Goal: Transaction & Acquisition: Purchase product/service

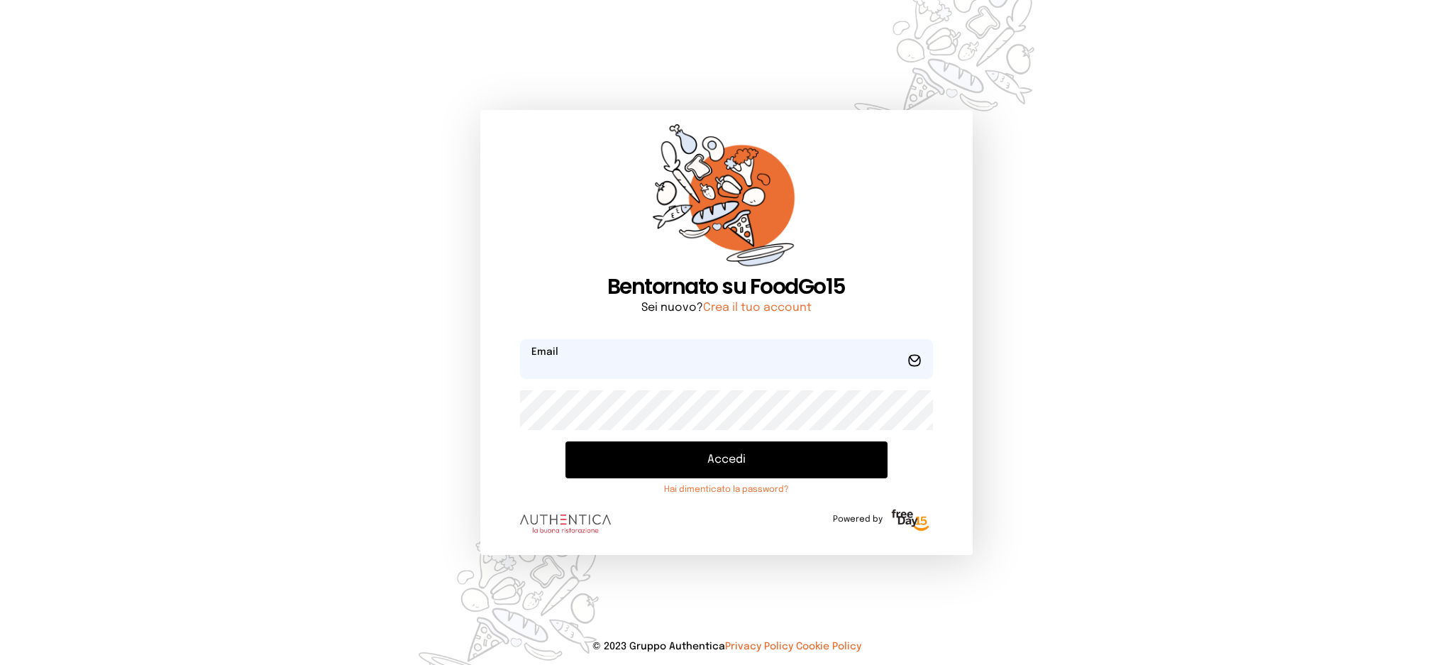
type input "**********"
click at [712, 459] on button "Accedi" at bounding box center [725, 459] width 321 height 37
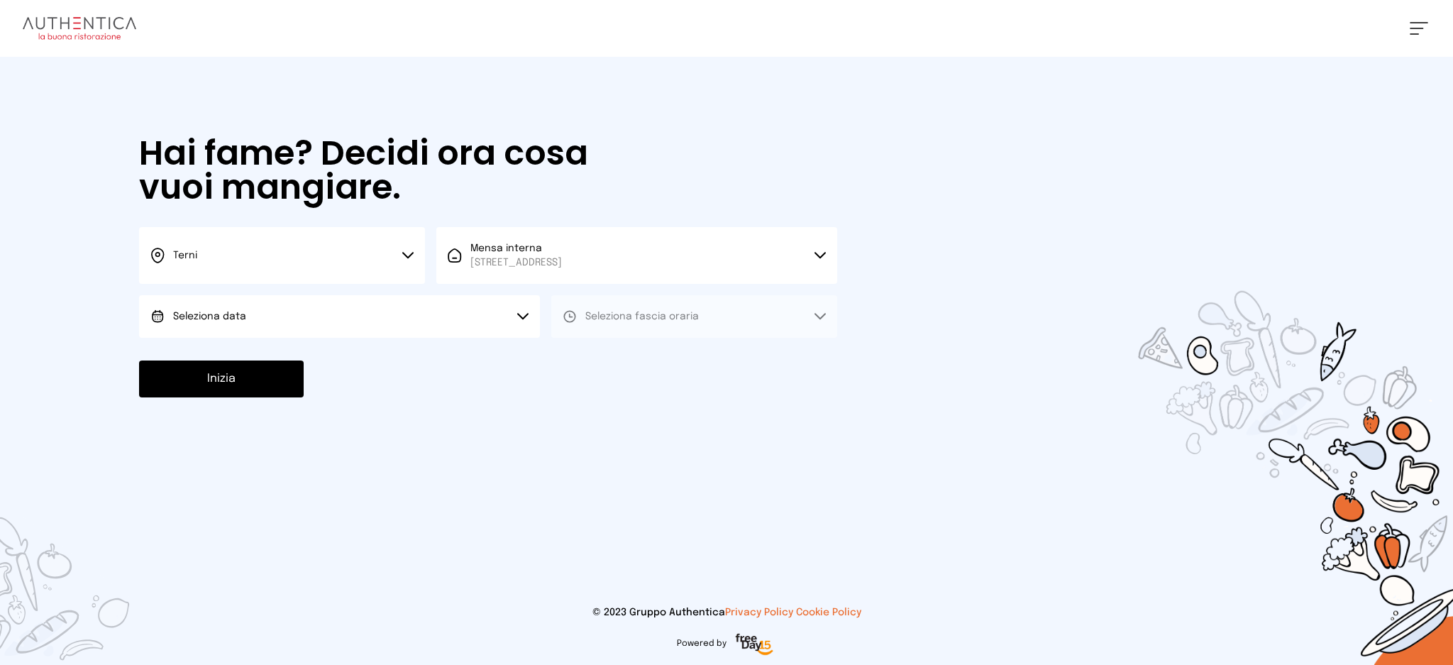
click at [381, 321] on button "Seleziona data" at bounding box center [339, 316] width 401 height 43
click at [378, 357] on li "[DATE], [DATE]" at bounding box center [339, 356] width 401 height 37
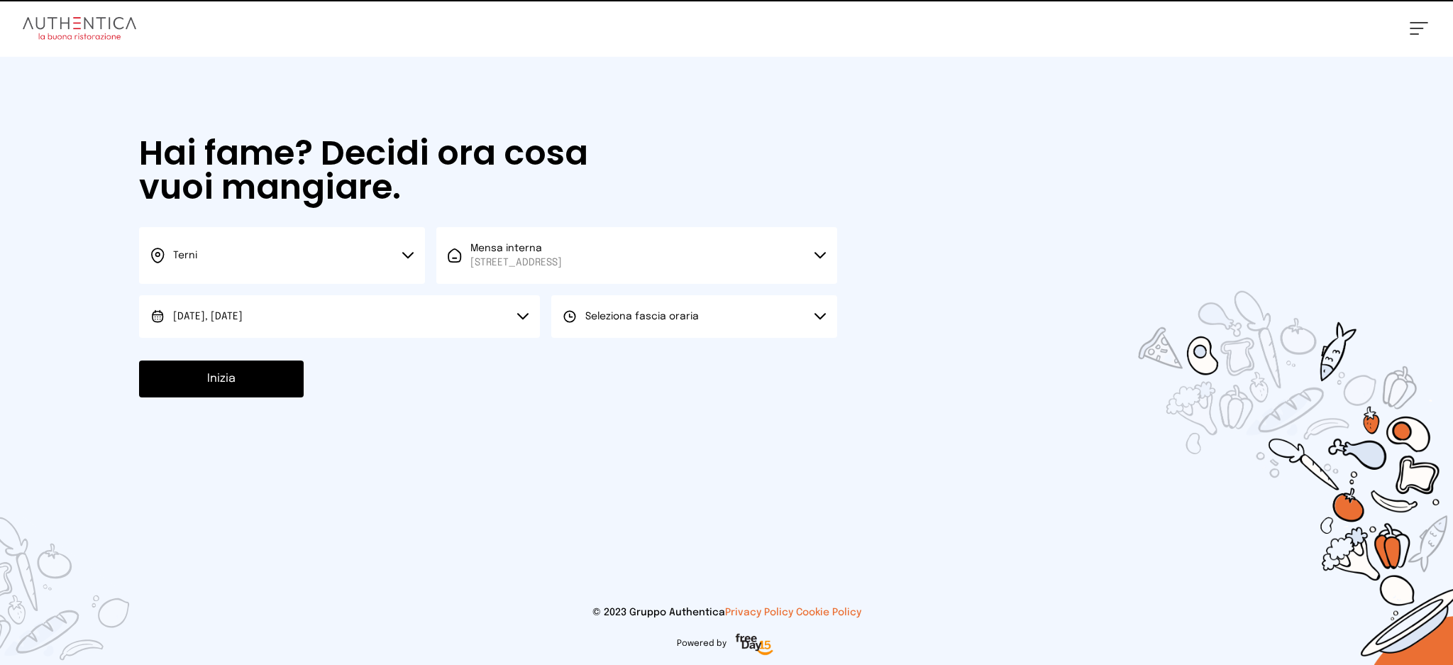
click at [670, 321] on span "Seleziona fascia oraria" at bounding box center [642, 316] width 114 height 10
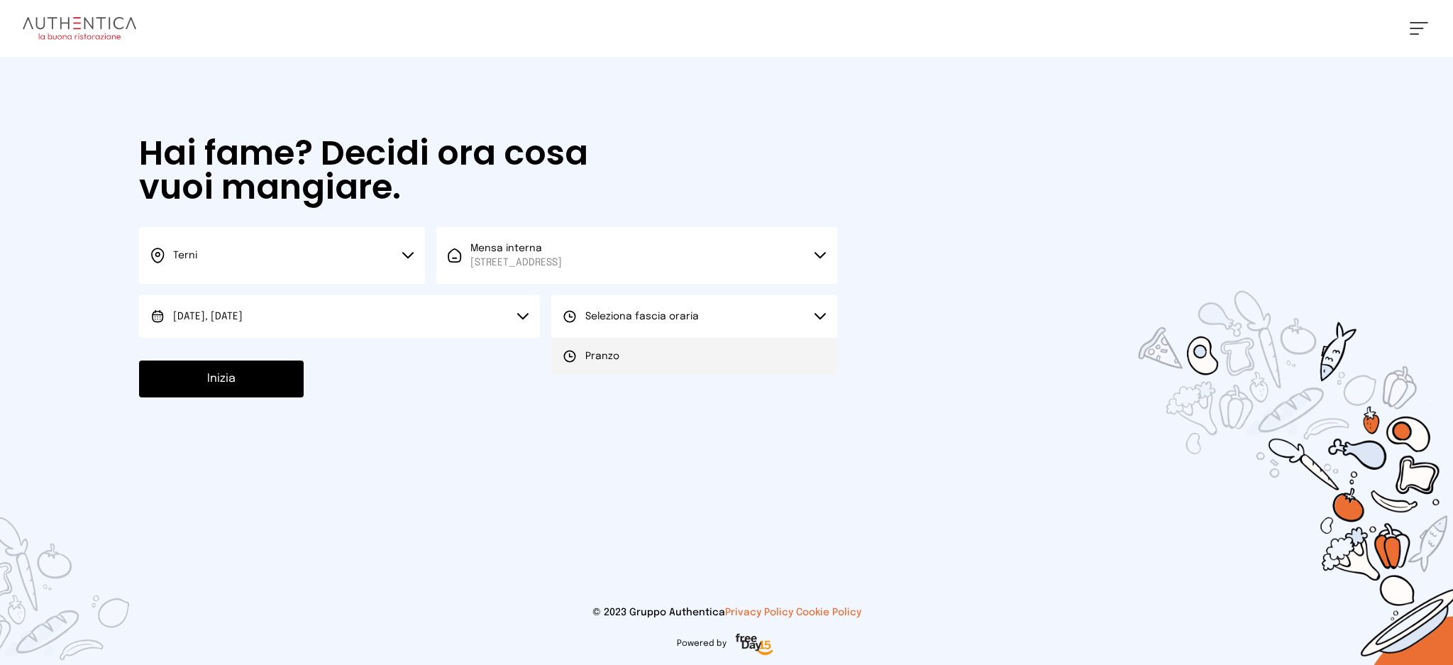
click at [665, 350] on li "Pranzo" at bounding box center [694, 356] width 286 height 37
click at [234, 393] on button "Inizia" at bounding box center [221, 378] width 165 height 37
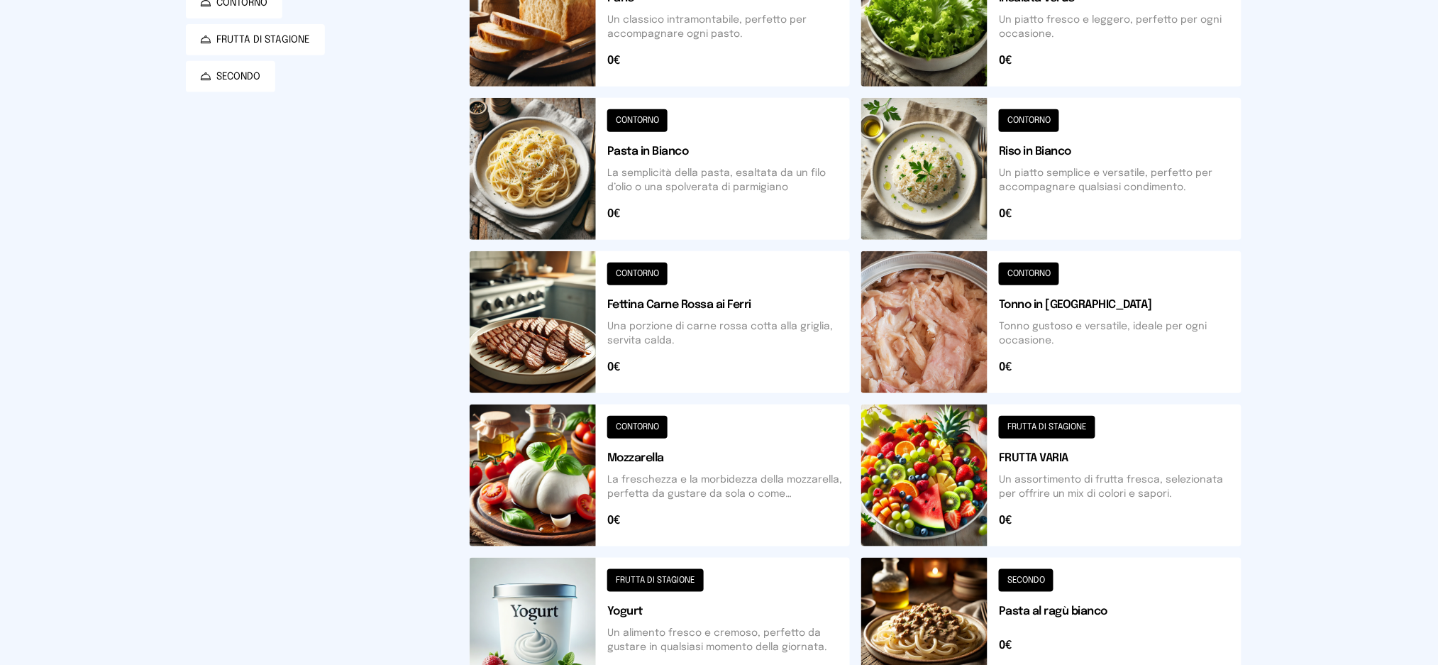
scroll to position [292, 0]
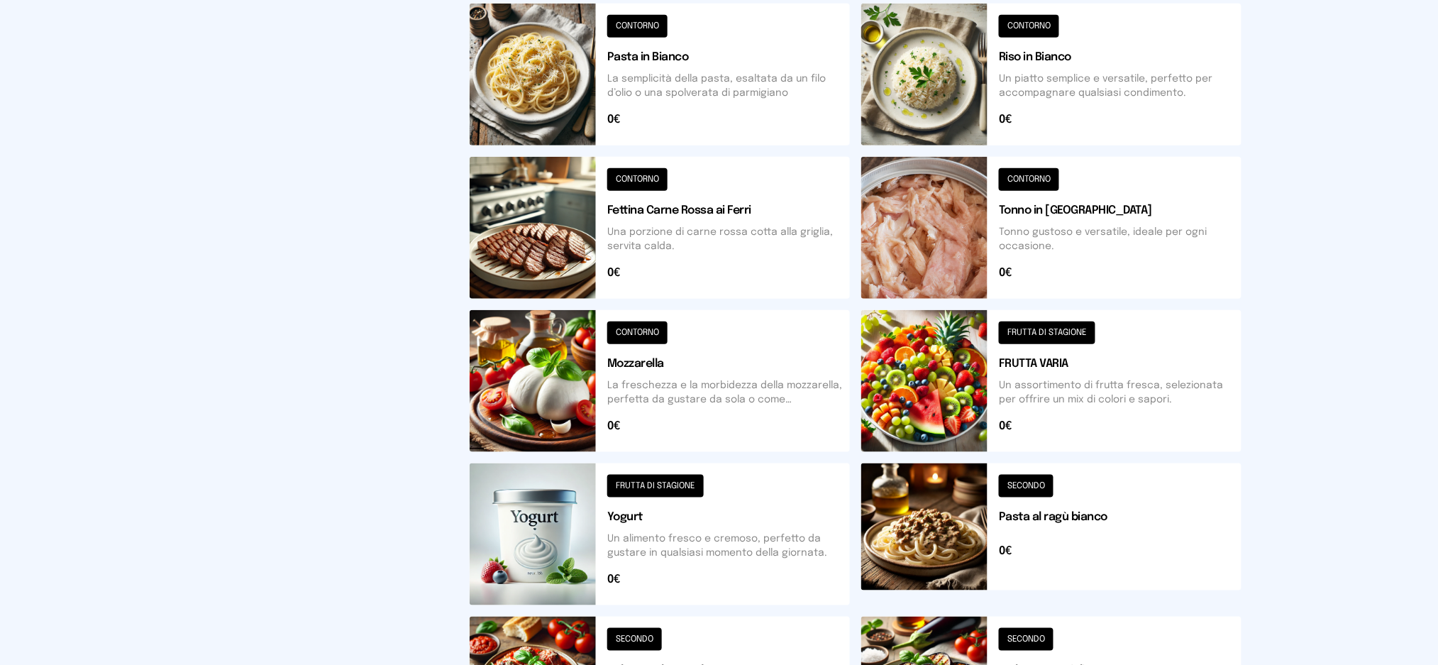
click at [1090, 514] on button at bounding box center [1051, 534] width 380 height 142
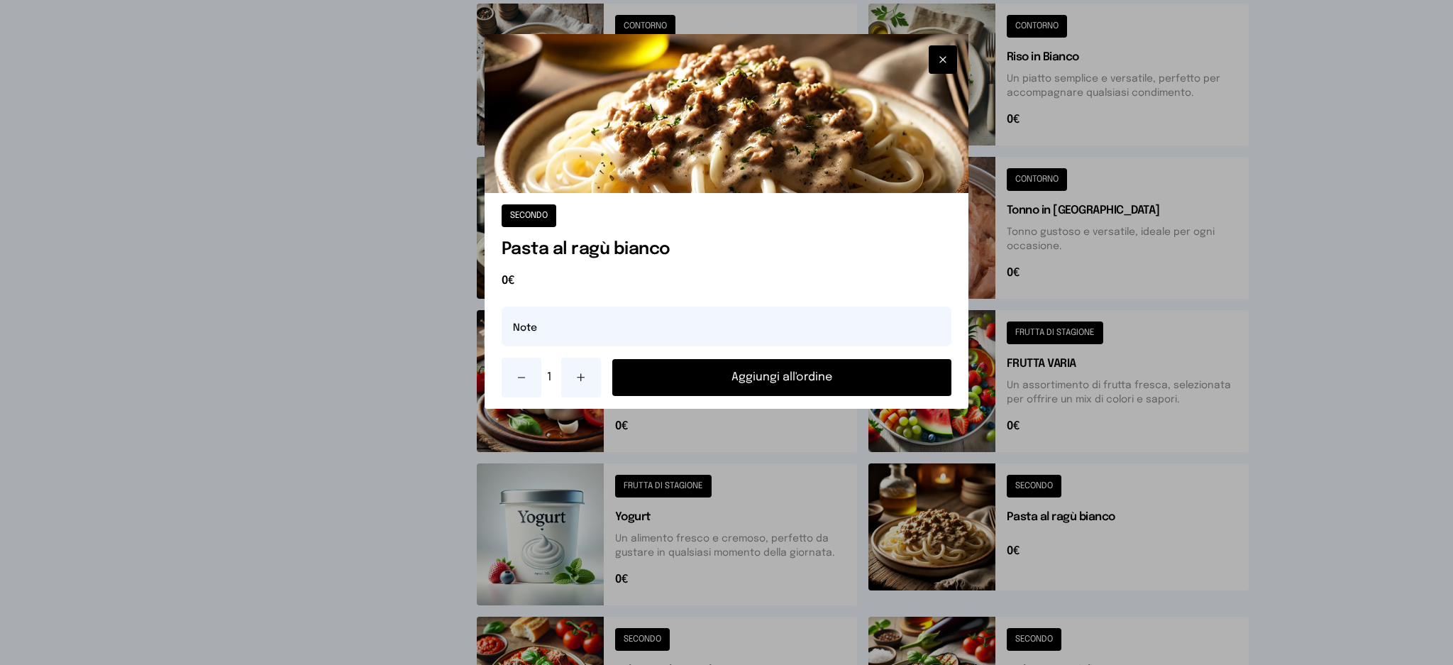
click at [859, 377] on button "Aggiungi all'ordine" at bounding box center [782, 377] width 340 height 37
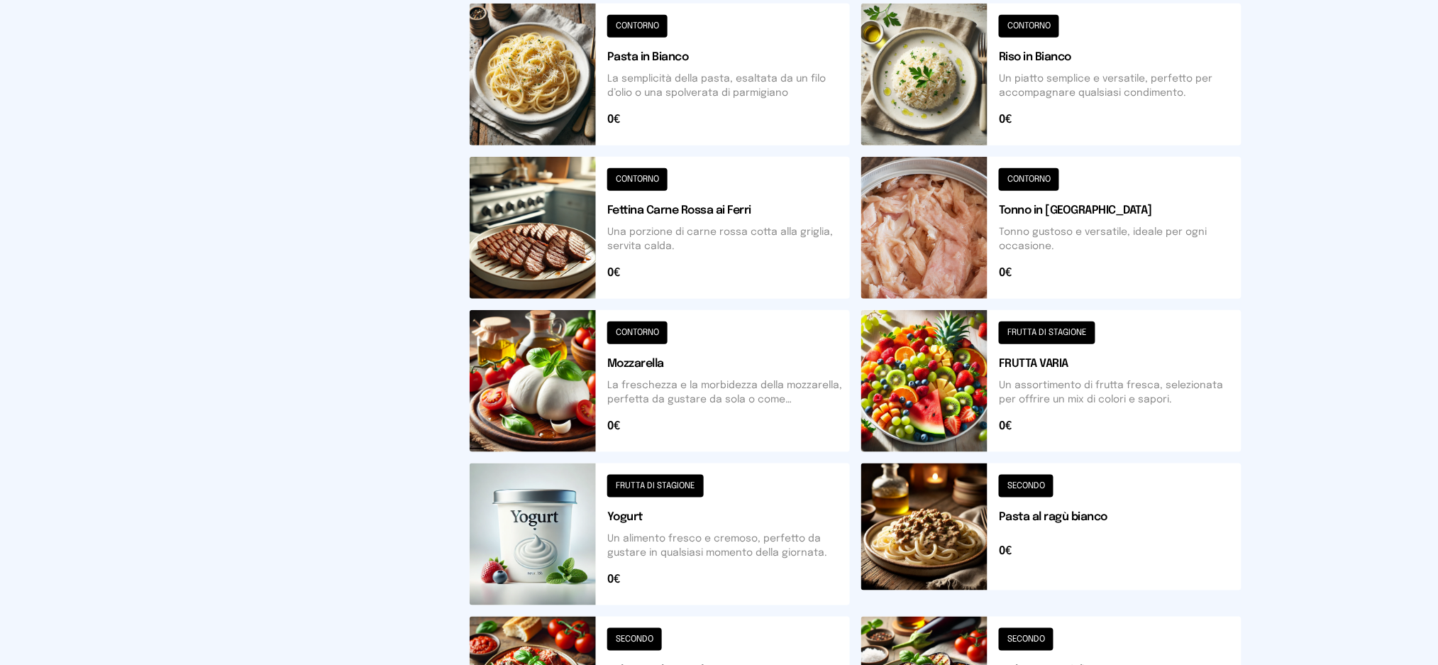
scroll to position [0, 0]
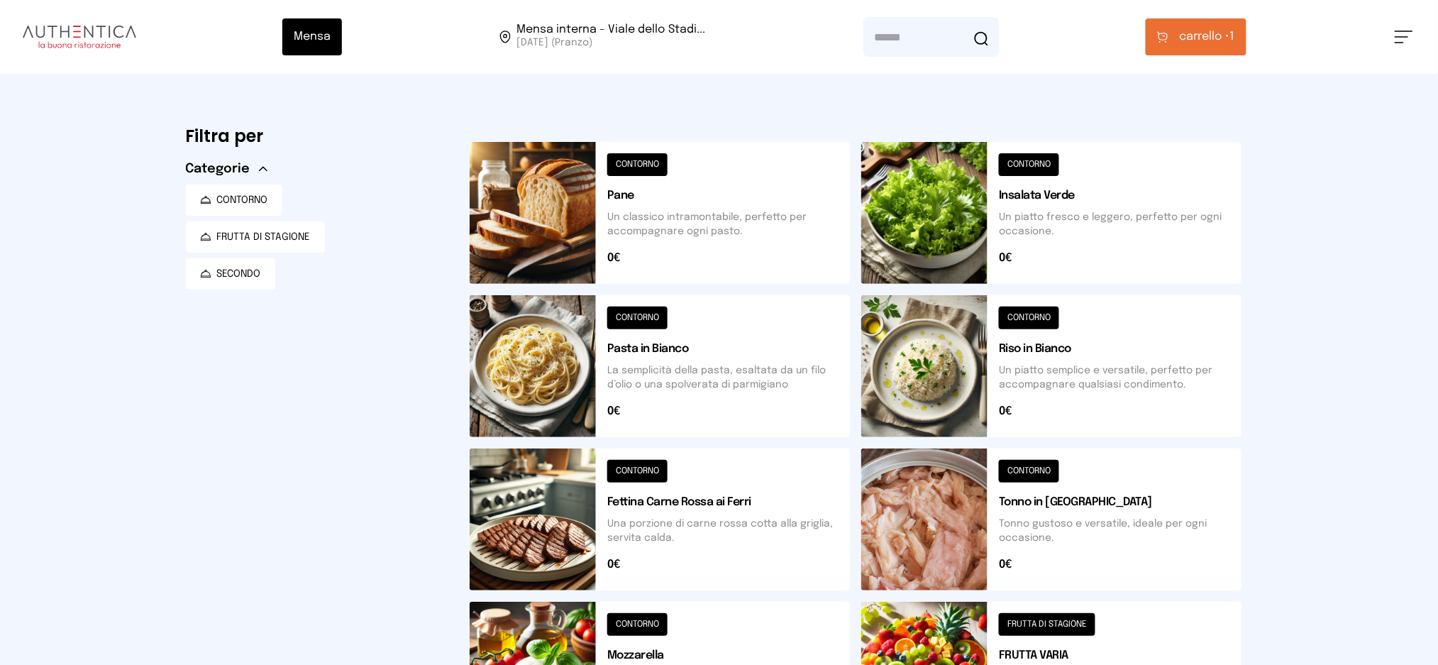
click at [1200, 41] on span "carrello •" at bounding box center [1205, 36] width 50 height 17
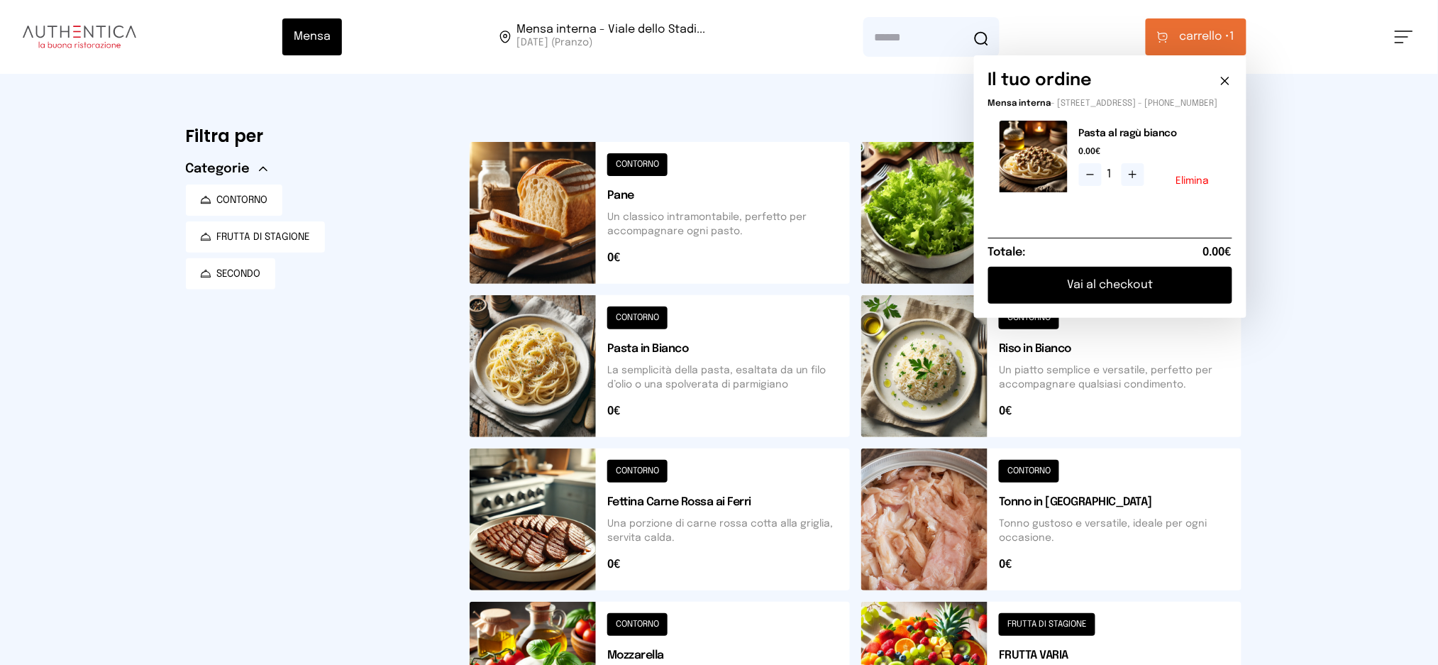
click at [1111, 298] on button "Vai al checkout" at bounding box center [1110, 285] width 244 height 37
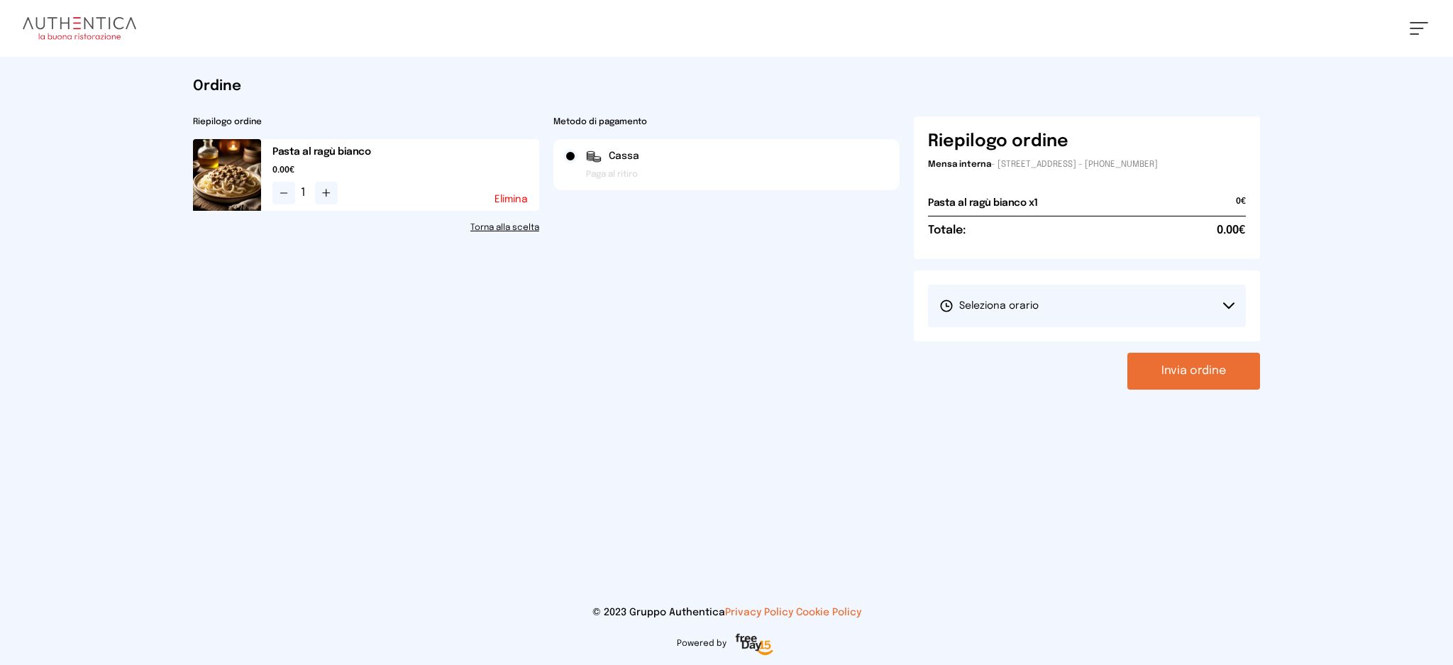
click at [1065, 309] on button "Seleziona orario" at bounding box center [1087, 305] width 318 height 43
click at [1050, 341] on li "1° Turno (13:00 - 15:00)" at bounding box center [1087, 345] width 318 height 37
click at [1190, 369] on button "Invia ordine" at bounding box center [1193, 371] width 133 height 37
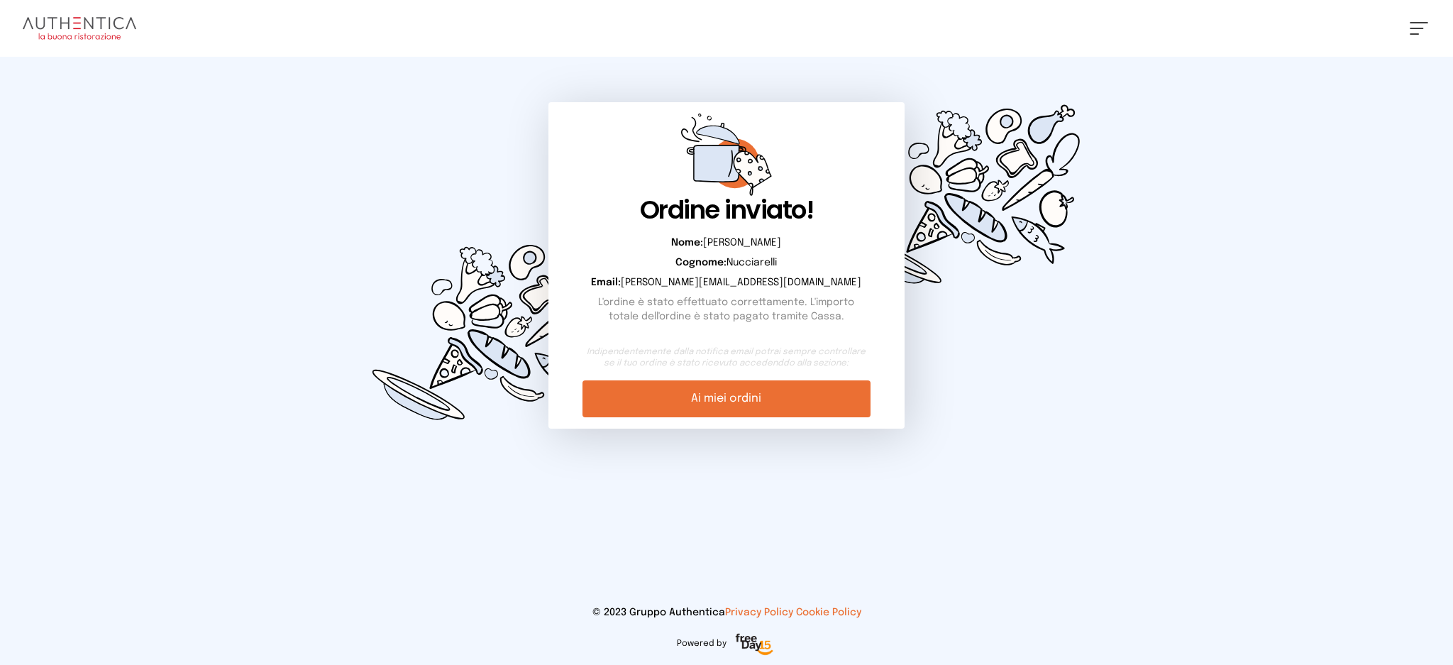
click at [758, 401] on link "Ai miei ordini" at bounding box center [725, 398] width 287 height 37
